Goal: Task Accomplishment & Management: Use online tool/utility

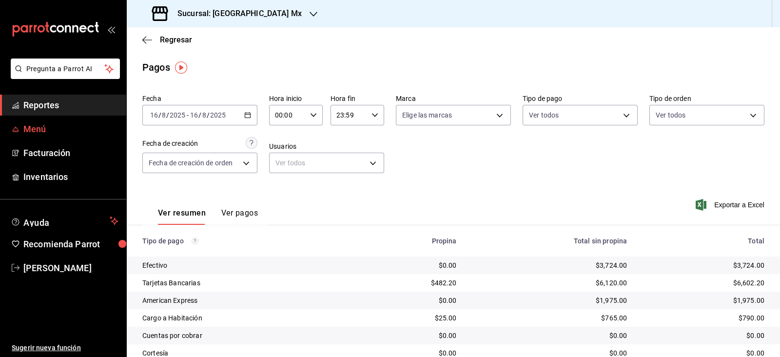
click at [51, 129] on span "Menú" at bounding box center [70, 128] width 95 height 13
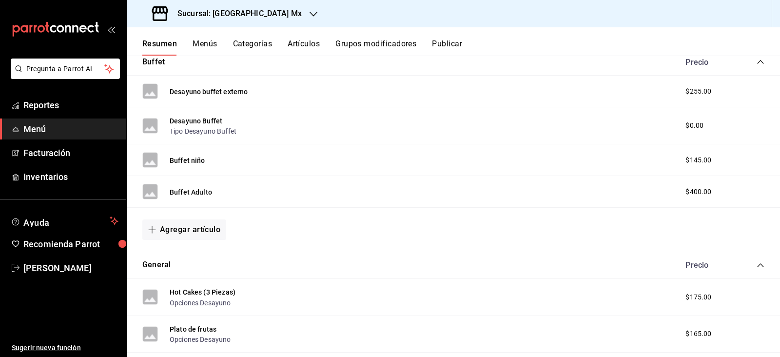
scroll to position [183, 0]
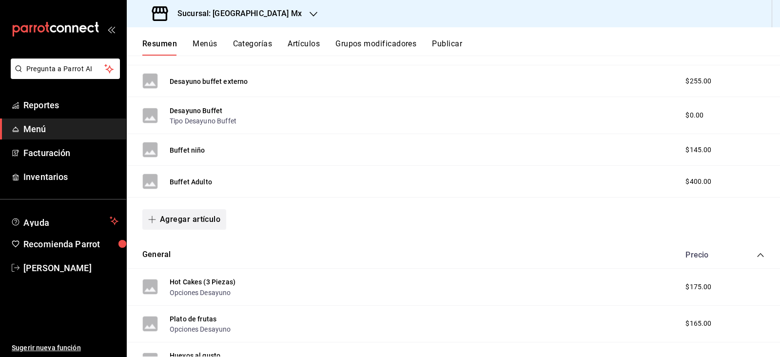
click at [205, 216] on button "Agregar artículo" at bounding box center [184, 219] width 84 height 20
click at [189, 265] on li "Artículo nuevo" at bounding box center [180, 269] width 77 height 24
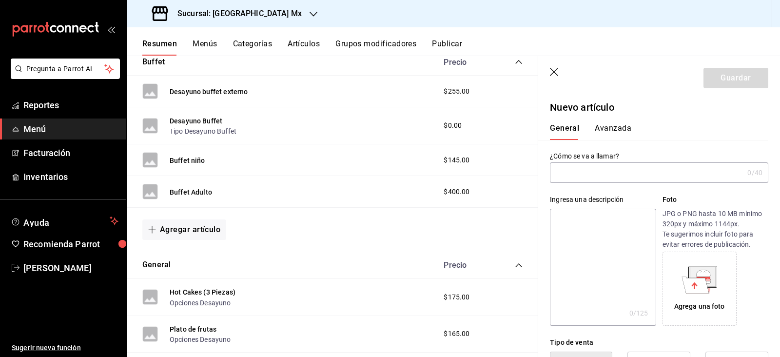
click at [609, 177] on input "text" at bounding box center [646, 172] width 193 height 19
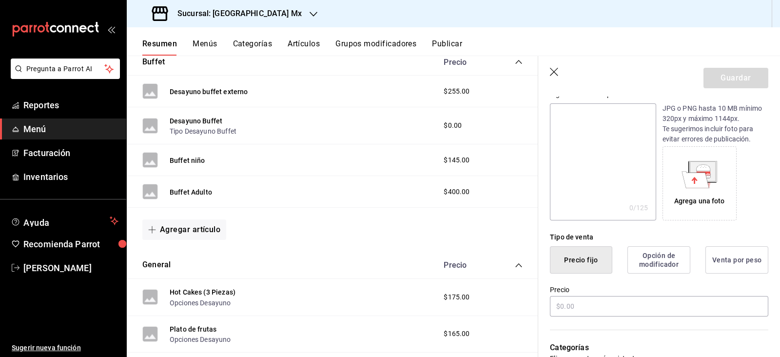
scroll to position [243, 0]
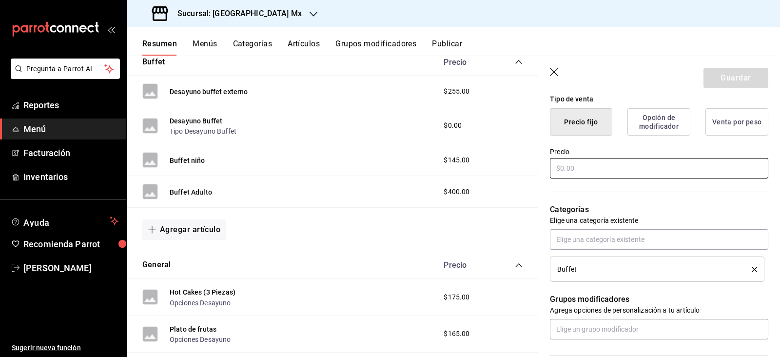
type input "Buffet Niño 2x1"
click at [623, 163] on input "text" at bounding box center [659, 168] width 218 height 20
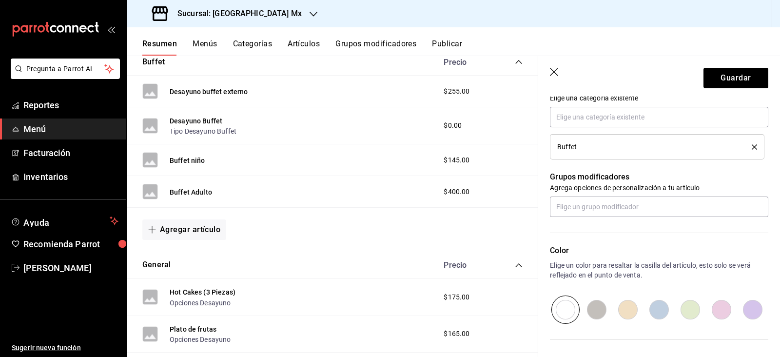
scroll to position [305, 0]
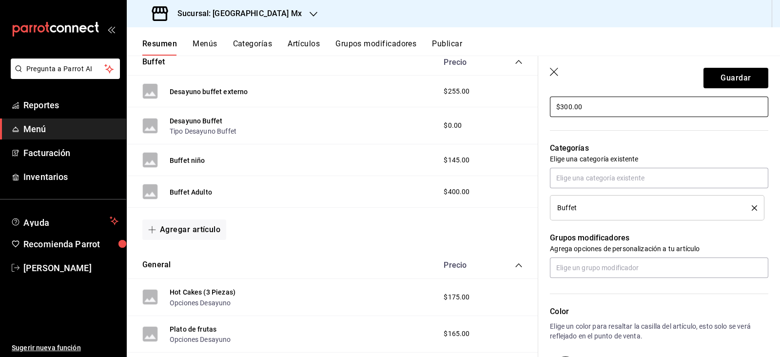
type input "$300.00"
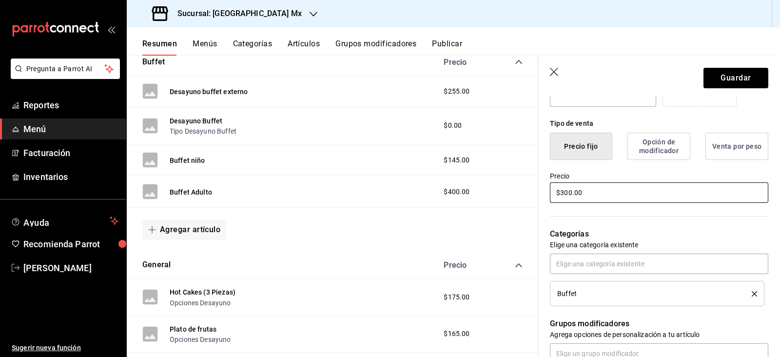
scroll to position [211, 0]
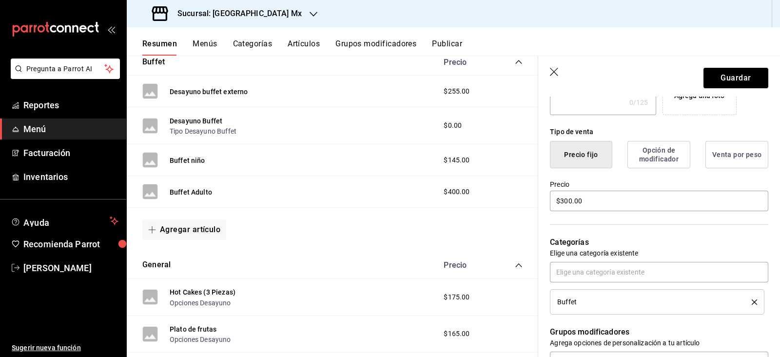
click at [714, 77] on button "Guardar" at bounding box center [735, 78] width 65 height 20
